Goal: Information Seeking & Learning: Learn about a topic

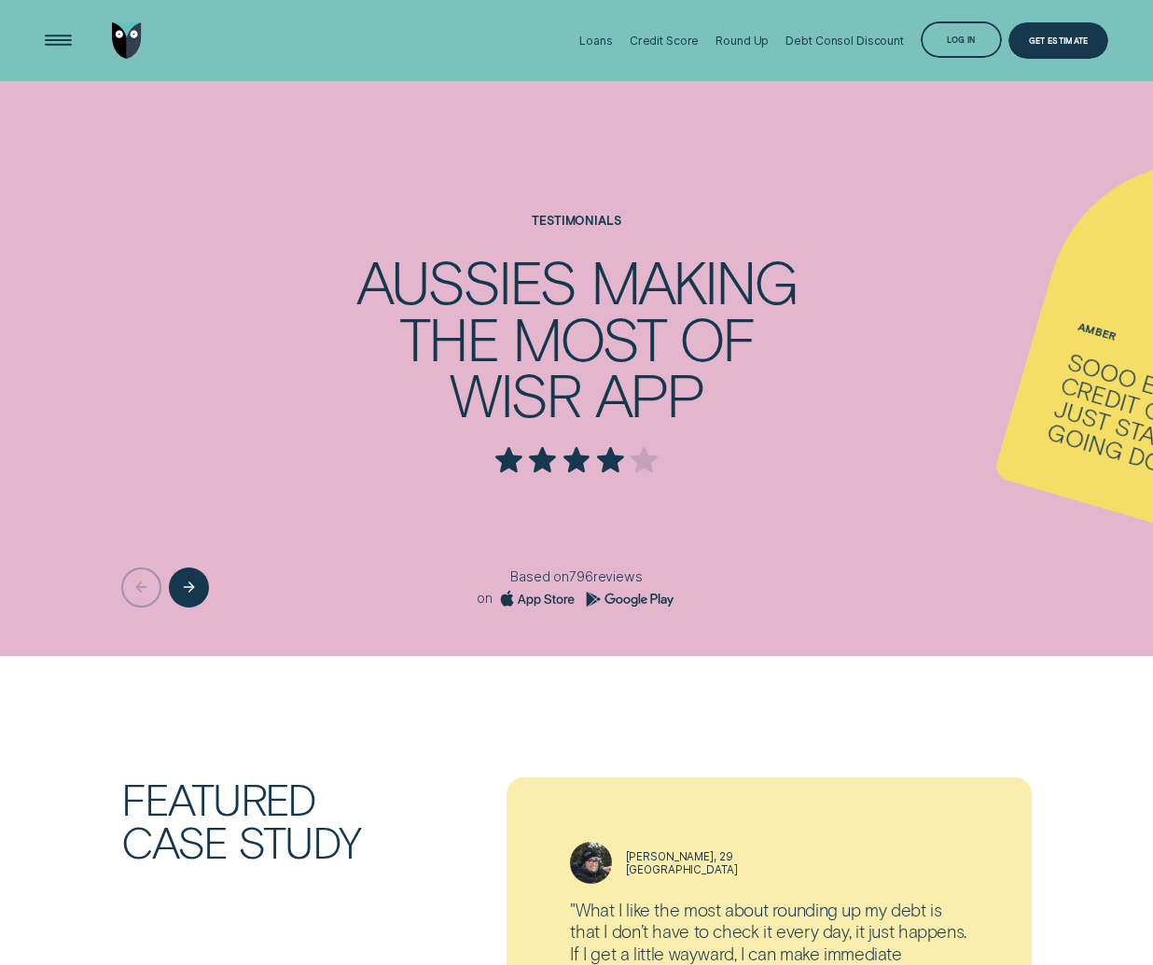
scroll to position [1420, 0]
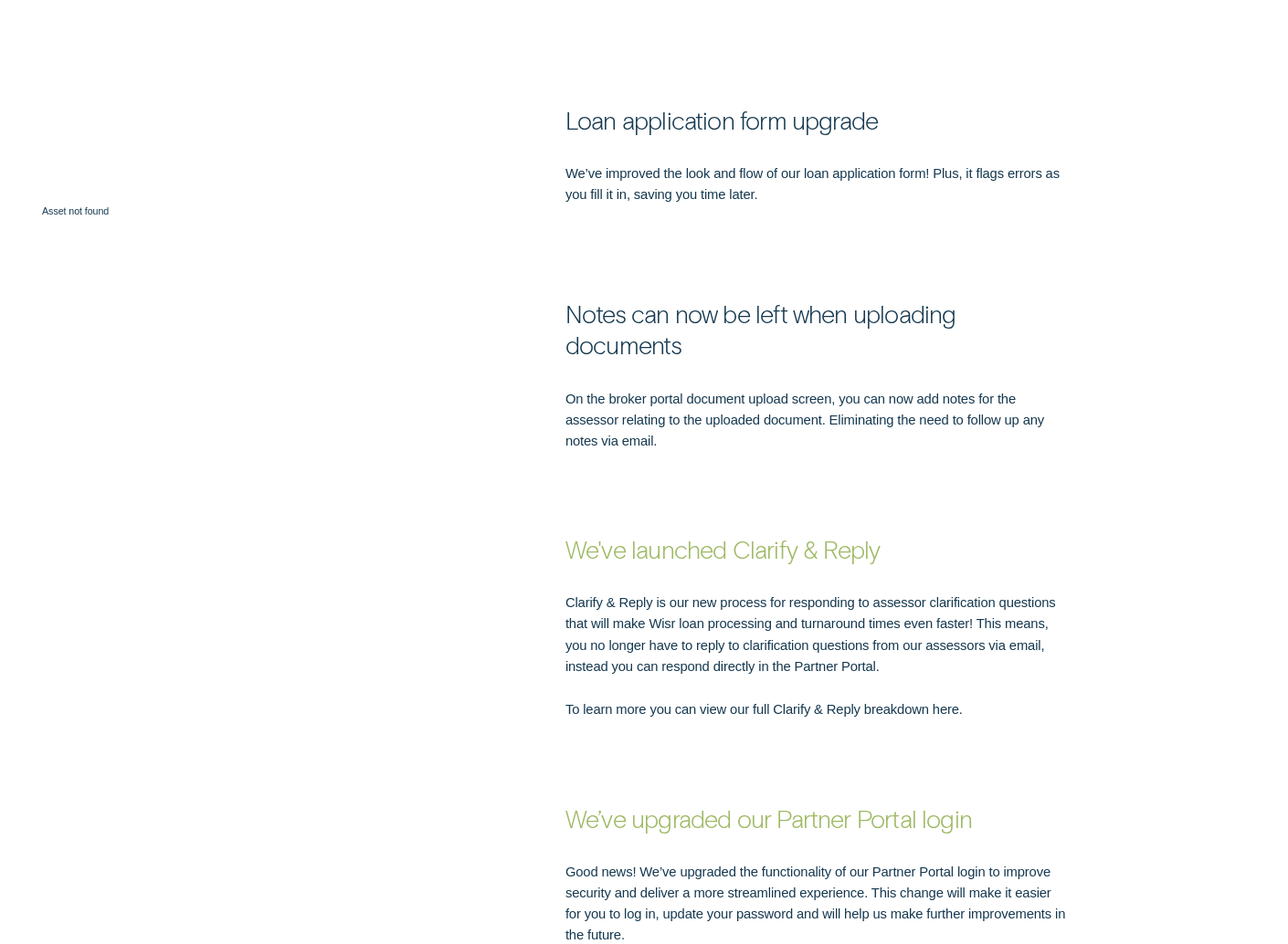
scroll to position [1325, 0]
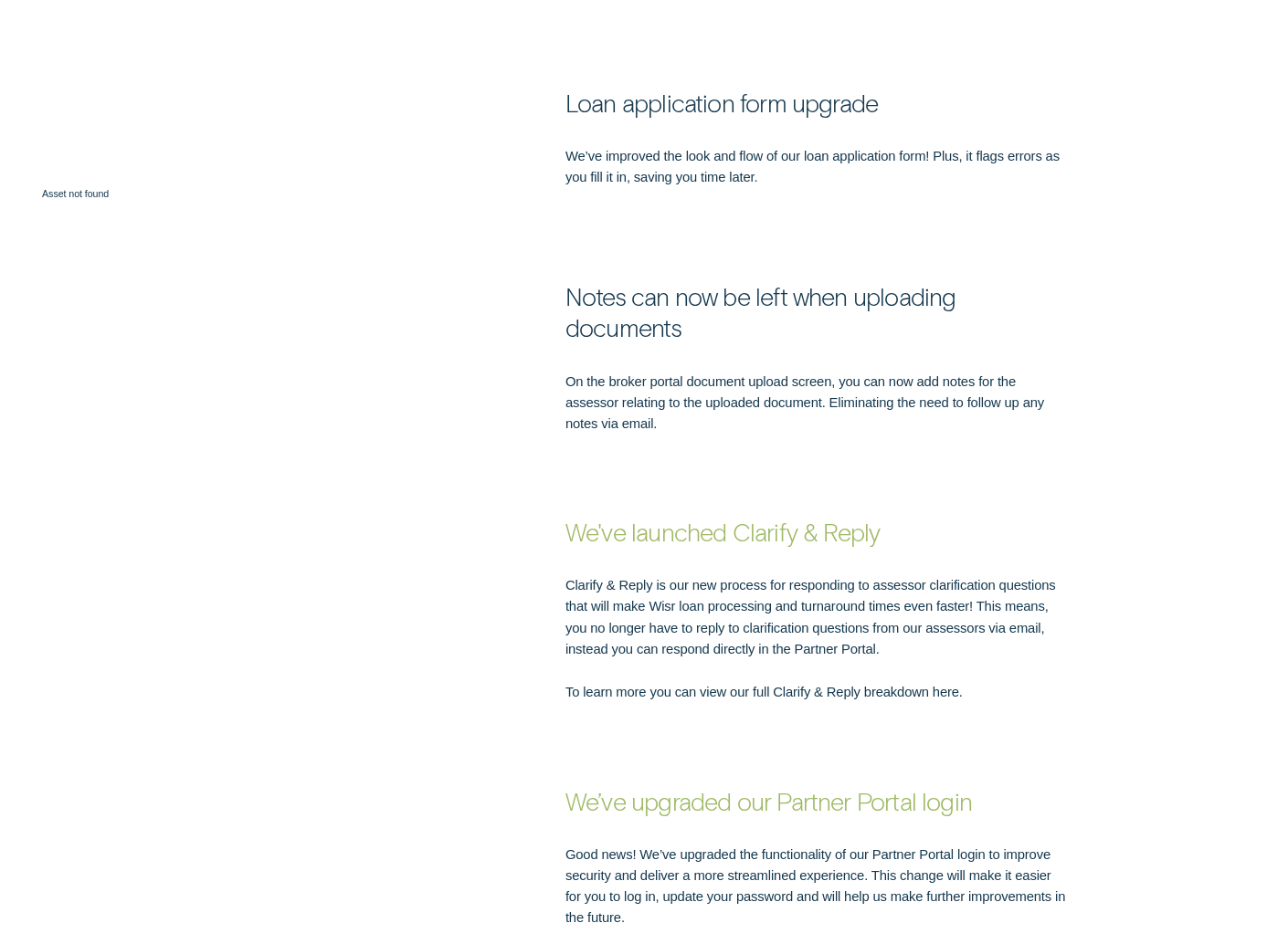
click at [939, 683] on p "To learn more you can view our full Clarify & Reply breakdown here." at bounding box center [815, 693] width 500 height 21
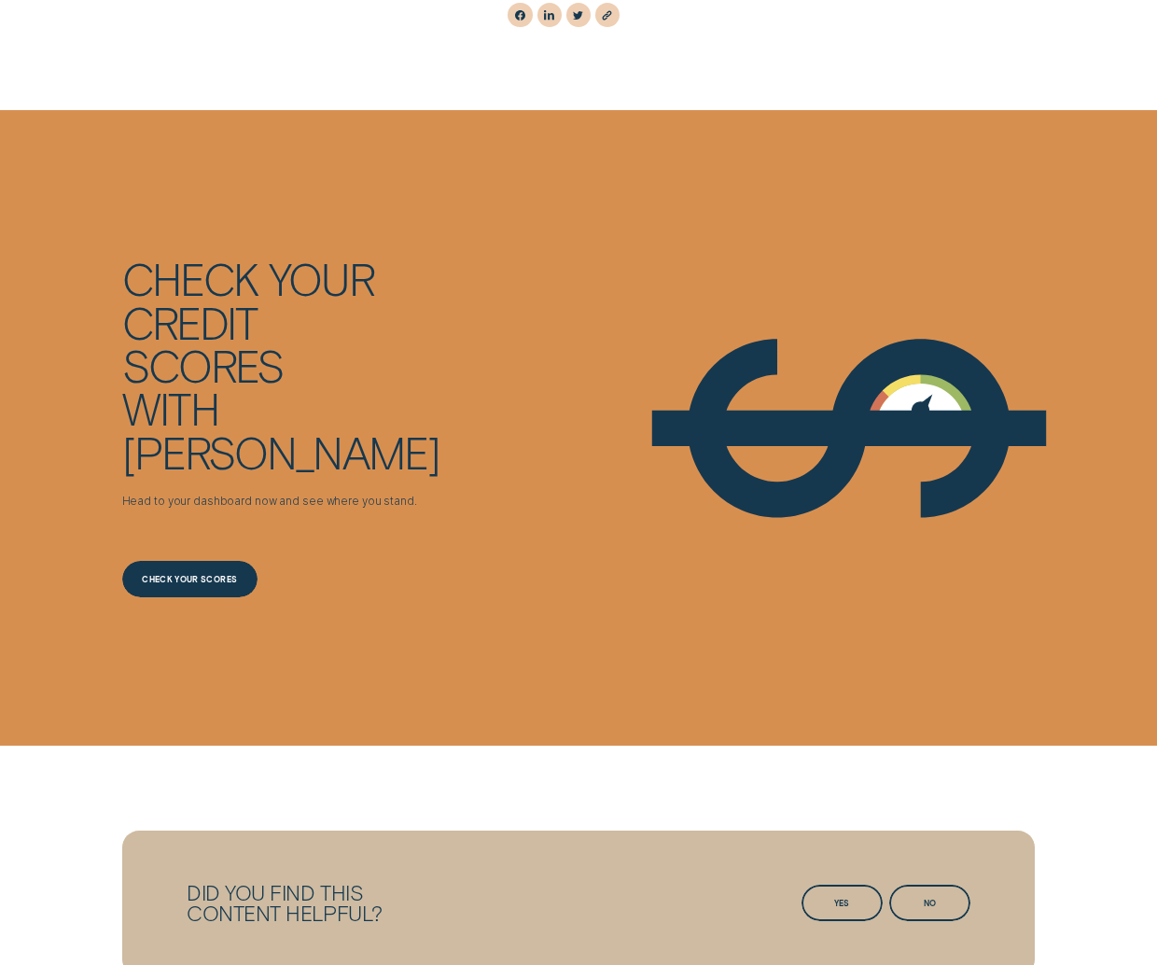
scroll to position [4064, 0]
